Goal: Transaction & Acquisition: Book appointment/travel/reservation

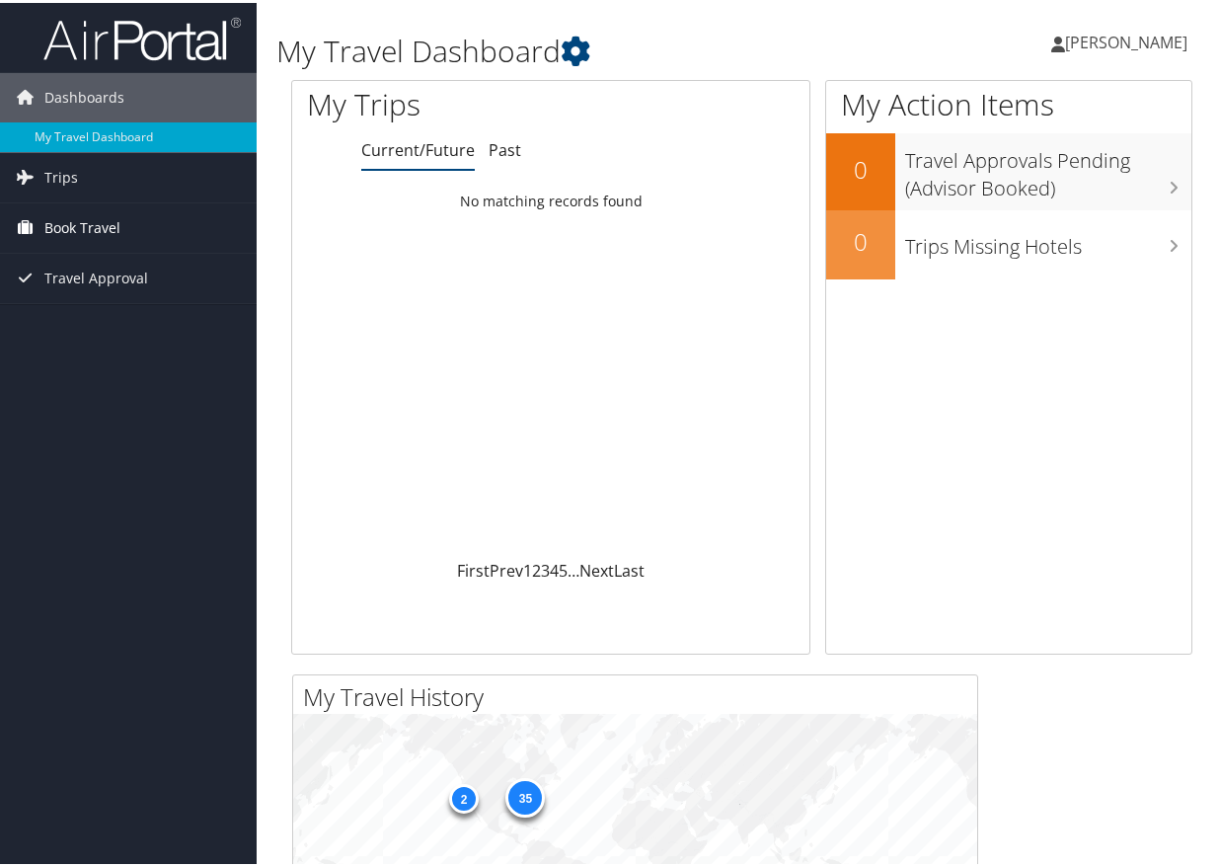
click at [79, 229] on span "Book Travel" at bounding box center [82, 224] width 76 height 49
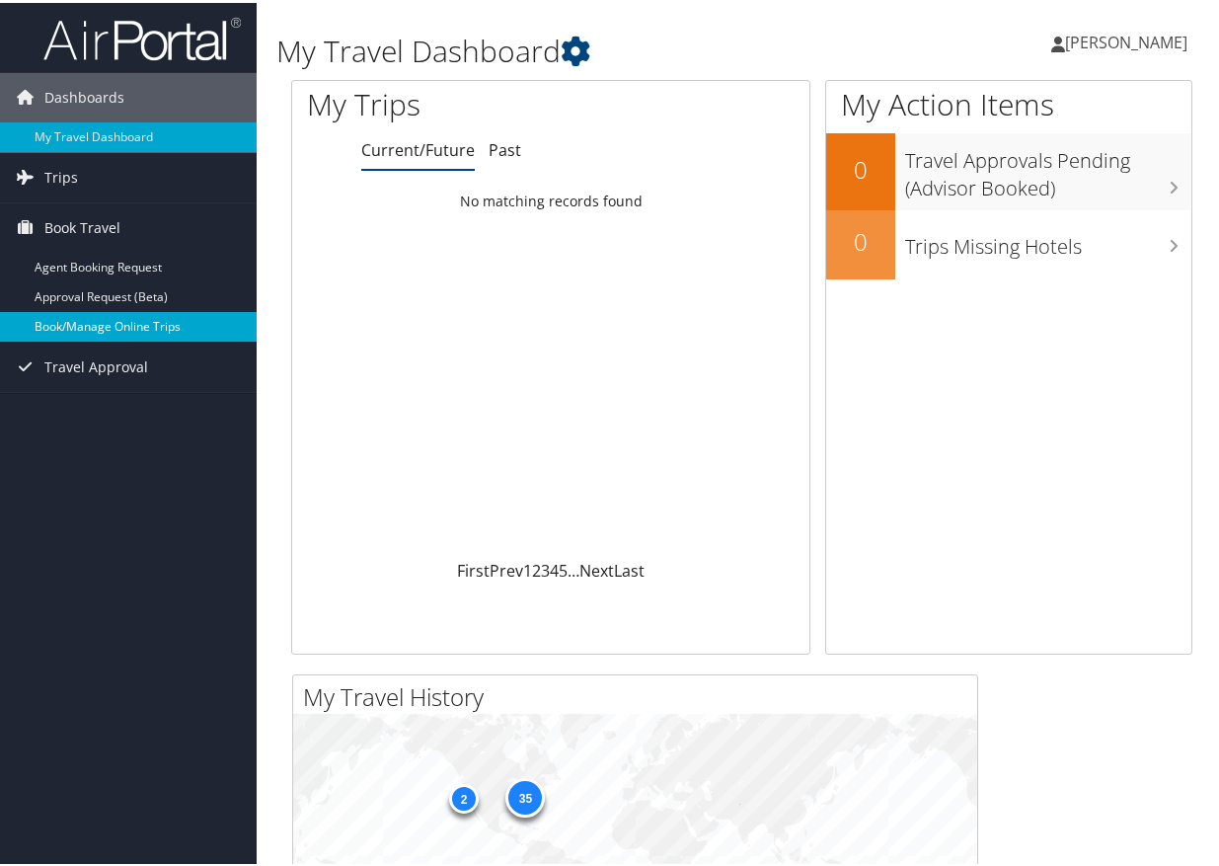
click at [58, 327] on link "Book/Manage Online Trips" at bounding box center [128, 324] width 257 height 30
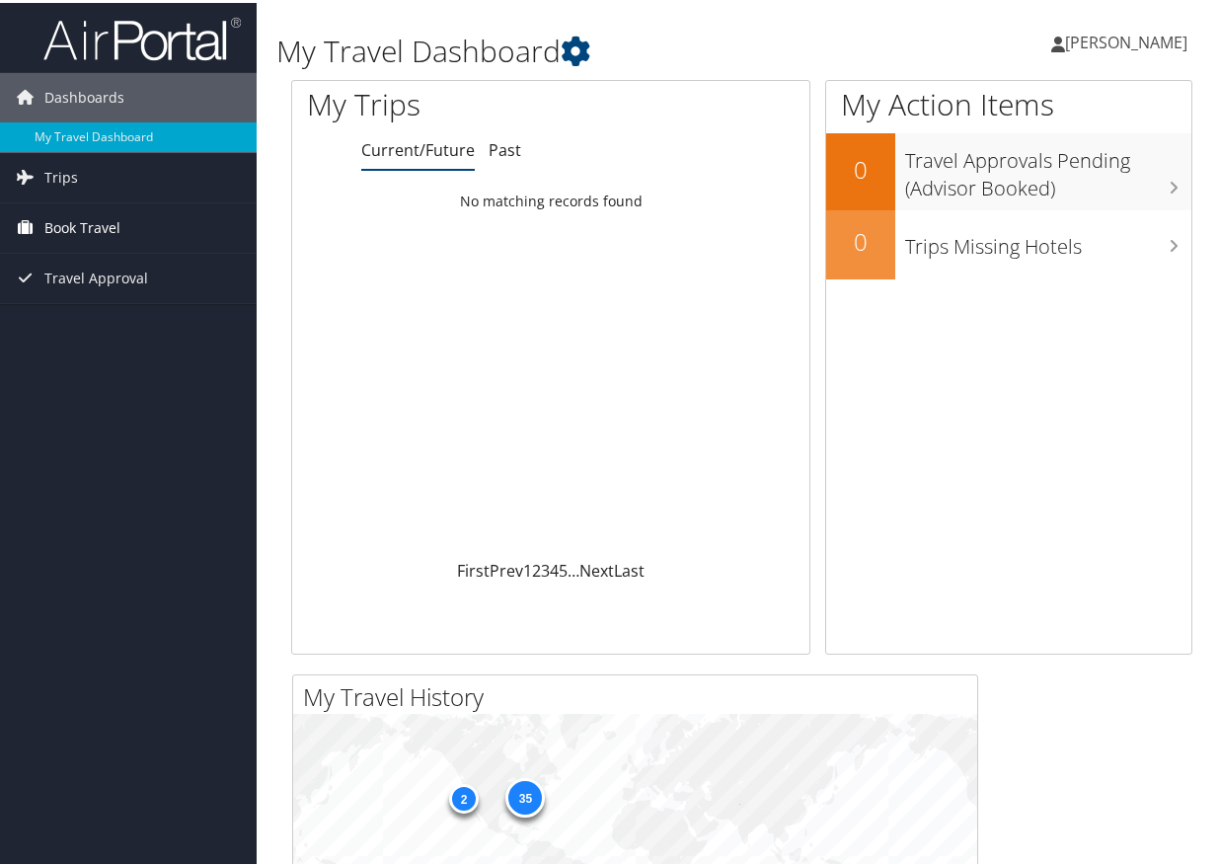
click at [86, 220] on span "Book Travel" at bounding box center [82, 224] width 76 height 49
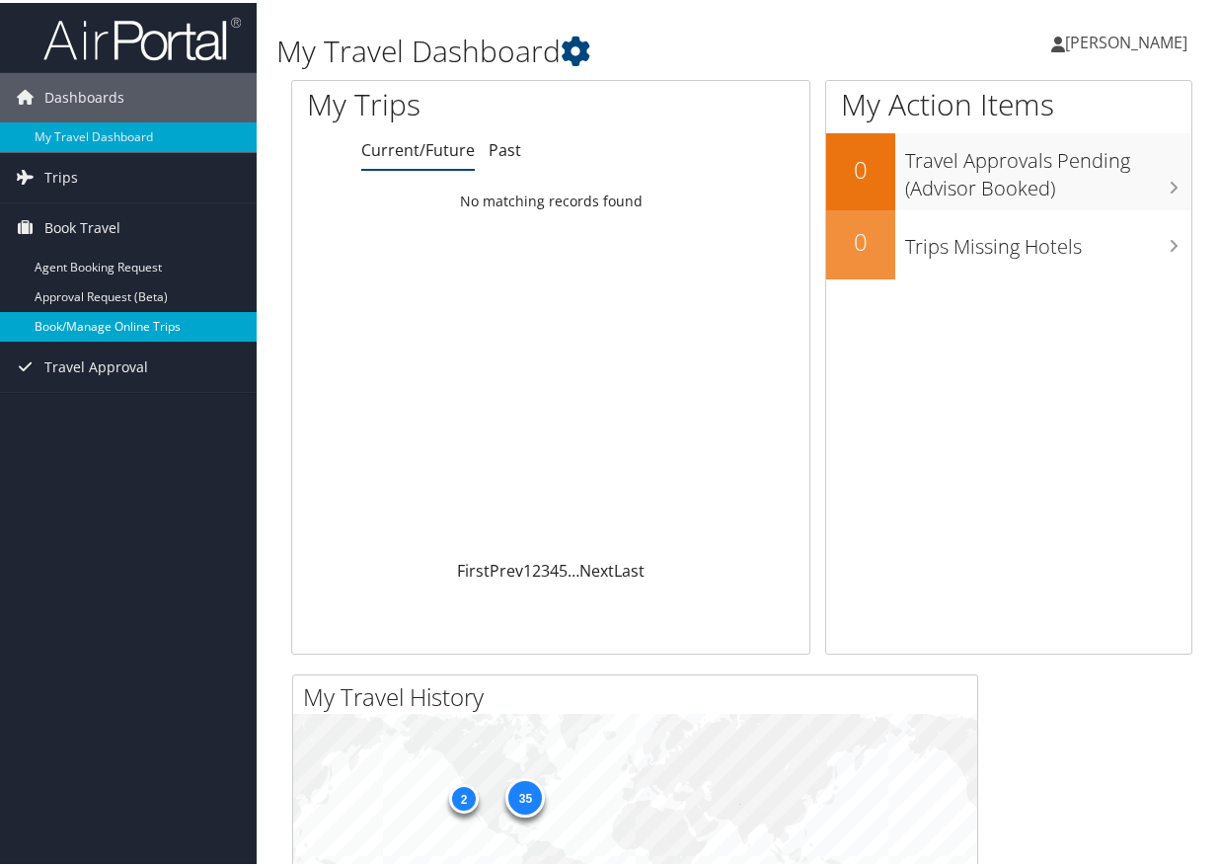
click at [102, 321] on link "Book/Manage Online Trips" at bounding box center [128, 324] width 257 height 30
